Goal: Entertainment & Leisure: Consume media (video, audio)

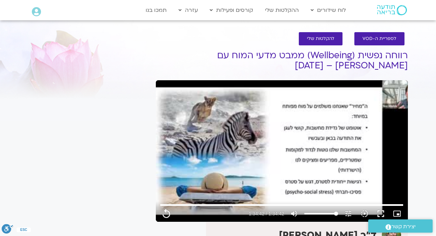
click at [55, 86] on div "It seems we can't find what you're looking for. It seems we can't find what you…" at bounding box center [88, 192] width 127 height 307
click at [266, 29] on div "לספריית ה-VOD להקלטות שלי" at bounding box center [281, 39] width 245 height 20
type input "5682.52"
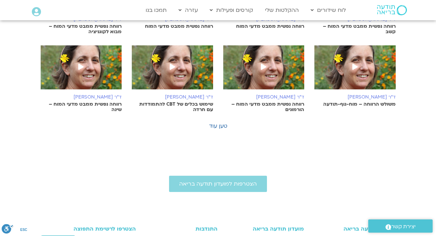
scroll to position [449, 0]
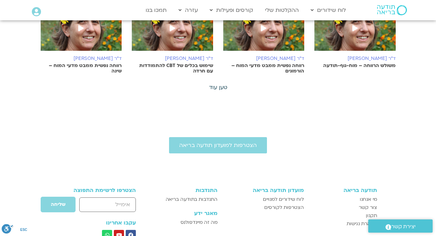
click at [224, 90] on link "טען עוד" at bounding box center [218, 87] width 18 height 7
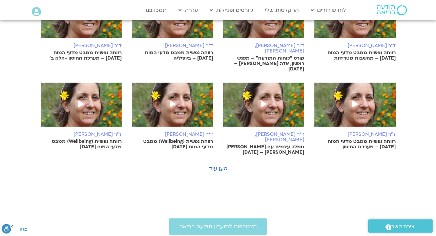
scroll to position [721, 0]
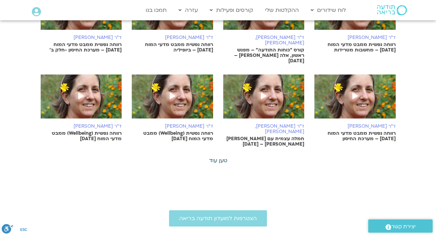
click at [217, 157] on link "טען עוד" at bounding box center [218, 160] width 18 height 7
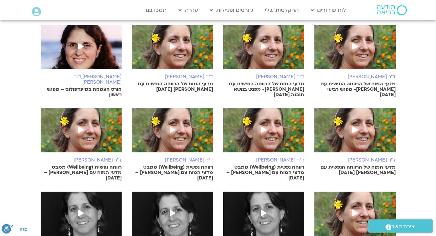
scroll to position [856, 0]
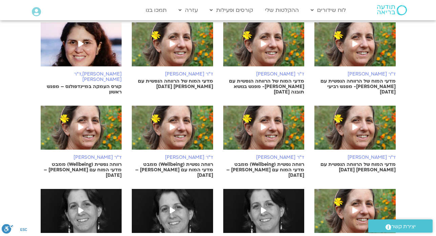
click at [351, 116] on img at bounding box center [355, 131] width 81 height 51
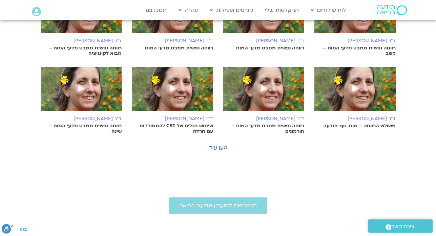
scroll to position [416, 0]
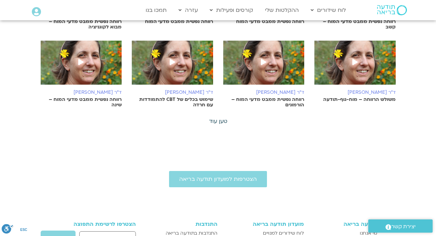
click at [219, 122] on link "טען עוד" at bounding box center [218, 121] width 18 height 7
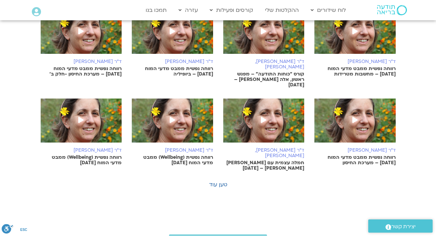
scroll to position [700, 0]
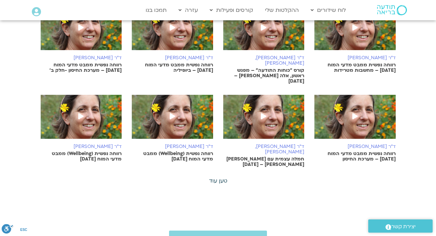
click at [217, 177] on link "טען עוד" at bounding box center [218, 180] width 18 height 7
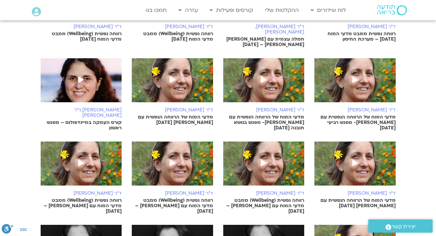
scroll to position [836, 0]
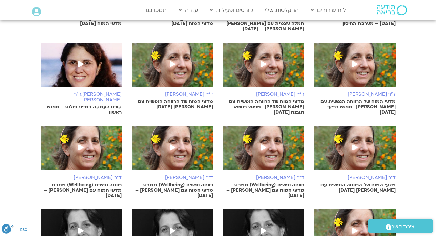
click at [187, 45] on img at bounding box center [172, 68] width 81 height 51
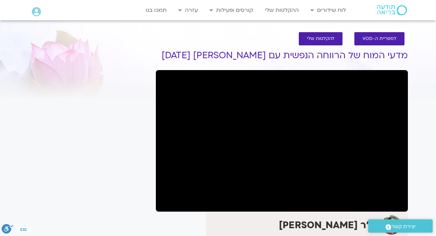
click at [121, 107] on div "It seems we can't find what you're looking for. It seems we can't find what you…" at bounding box center [88, 187] width 127 height 297
drag, startPoint x: 119, startPoint y: 106, endPoint x: 115, endPoint y: 104, distance: 4.2
click at [118, 106] on div "It seems we can't find what you're looking for. It seems we can't find what you…" at bounding box center [88, 187] width 127 height 297
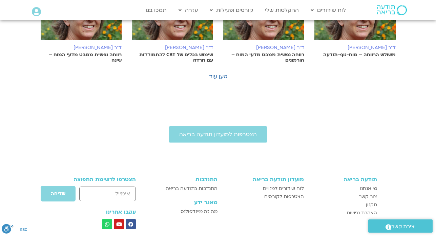
scroll to position [456, 0]
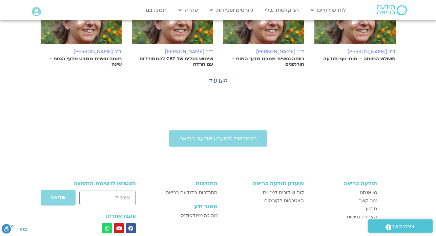
click at [215, 80] on link "טען עוד" at bounding box center [218, 80] width 18 height 7
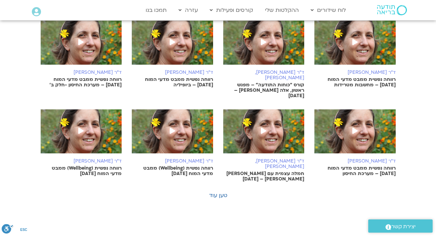
scroll to position [700, 0]
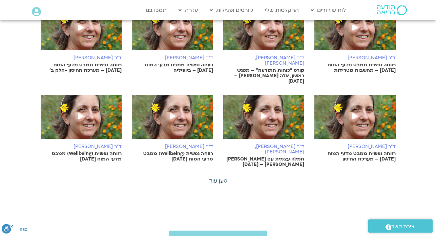
click at [221, 177] on link "טען עוד" at bounding box center [218, 180] width 18 height 7
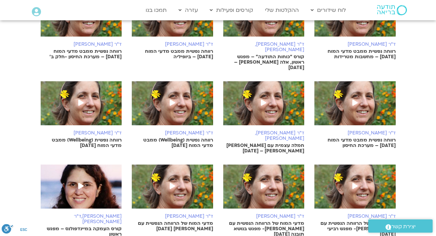
scroll to position [727, 0]
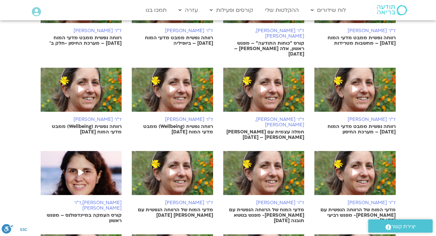
click at [283, 207] on p "מדעי המוח של הרווחה הנפשית עם נועה אלבלדה- מפגש בנושא תובנה 21/03/25" at bounding box center [263, 215] width 81 height 16
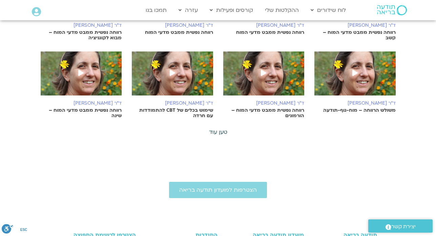
click at [216, 131] on link "טען עוד" at bounding box center [218, 131] width 18 height 7
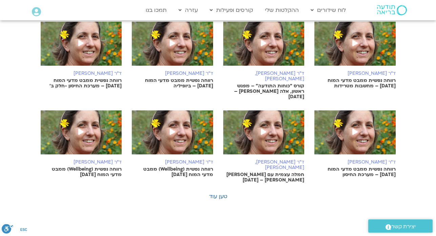
scroll to position [689, 0]
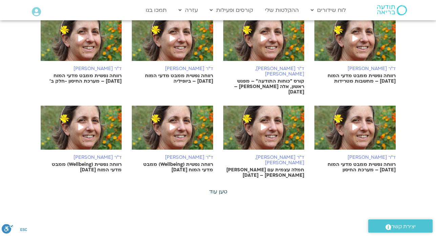
click at [219, 188] on link "טען עוד" at bounding box center [218, 191] width 18 height 7
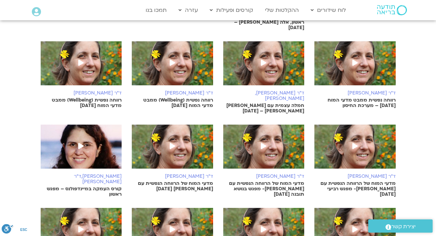
scroll to position [757, 0]
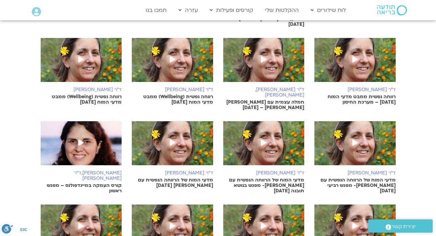
click at [358, 137] on span at bounding box center [355, 143] width 12 height 12
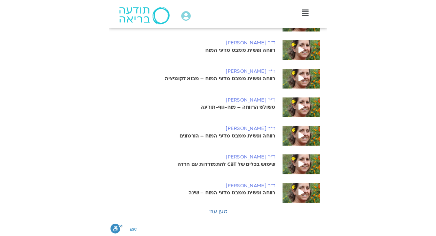
scroll to position [551, 0]
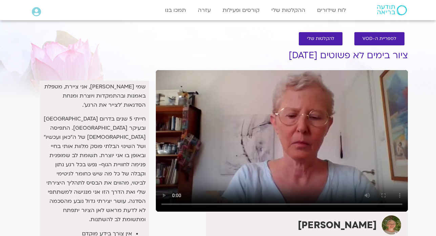
click at [303, 50] on h1 "ציור בימים לא פשוטים 10/10/23" at bounding box center [282, 55] width 252 height 10
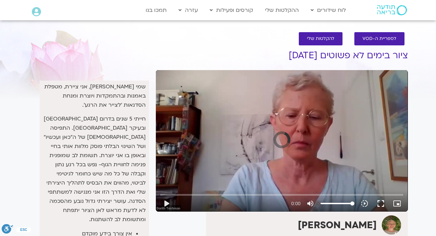
click at [304, 55] on h1 "ציור בימים לא פשוטים 10/10/23" at bounding box center [282, 55] width 252 height 10
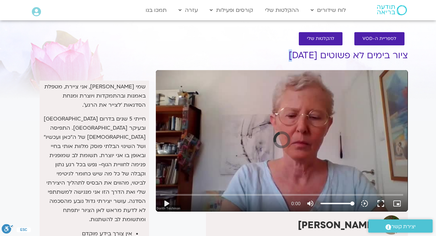
click at [304, 55] on h1 "ציור בימים לא פשוטים 10/10/23" at bounding box center [282, 55] width 252 height 10
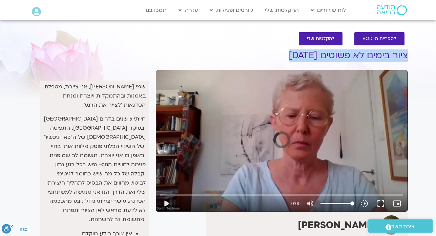
click at [304, 55] on h1 "ציור בימים לא פשוטים 10/10/23" at bounding box center [282, 55] width 252 height 10
click at [168, 205] on button "play_arrow" at bounding box center [166, 204] width 16 height 16
type input "40.035992"
